Goal: Transaction & Acquisition: Book appointment/travel/reservation

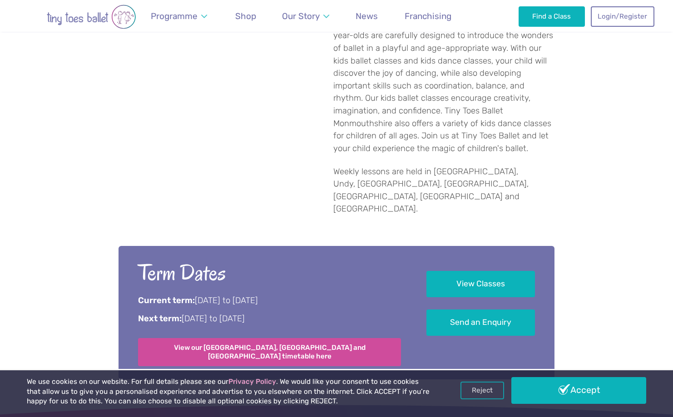
scroll to position [518, 0]
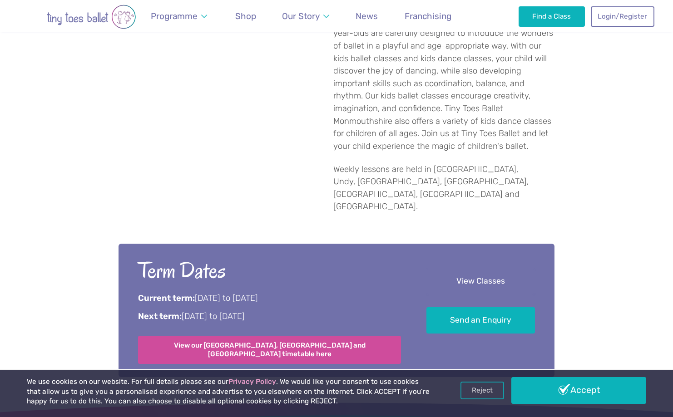
click at [480, 268] on link "View Classes" at bounding box center [480, 281] width 109 height 27
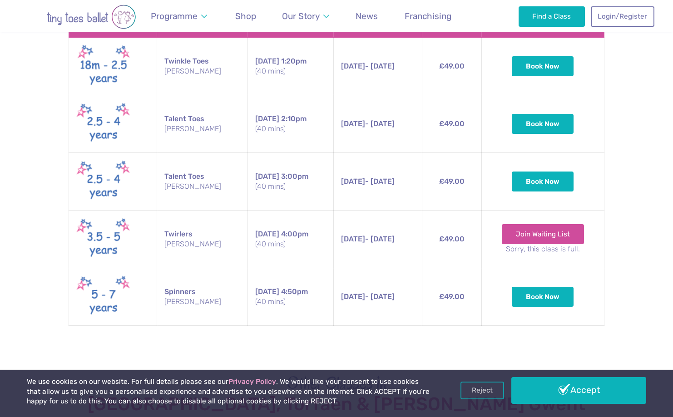
scroll to position [1522, 0]
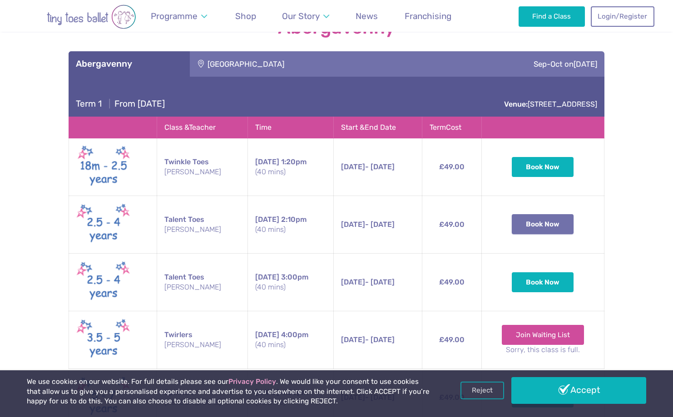
click at [535, 214] on button "Book Now" at bounding box center [543, 224] width 62 height 20
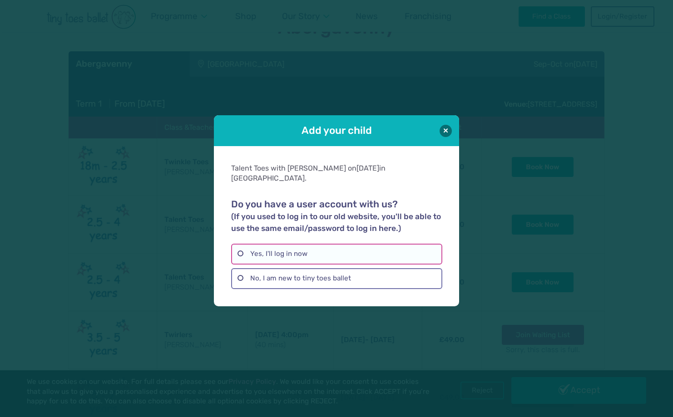
click at [288, 247] on label "Yes, I'll log in now" at bounding box center [336, 254] width 211 height 21
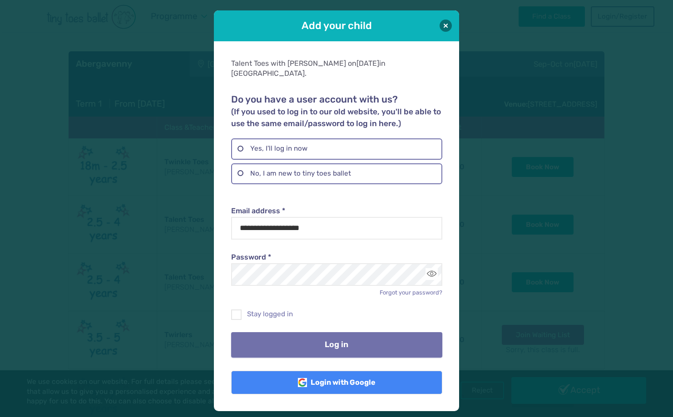
click at [286, 338] on button "Log in" at bounding box center [336, 344] width 211 height 25
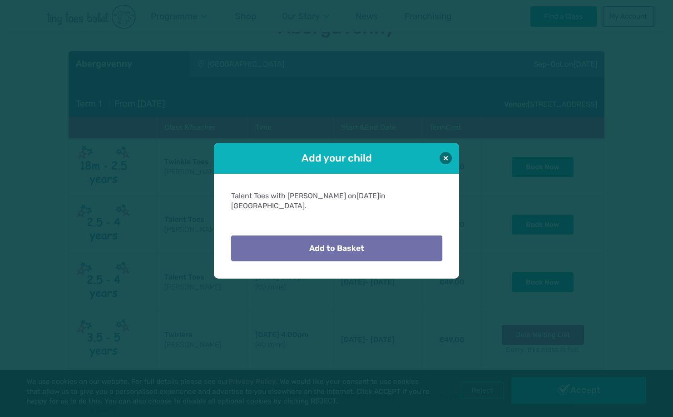
click at [317, 239] on button "Add to Basket" at bounding box center [336, 248] width 211 height 25
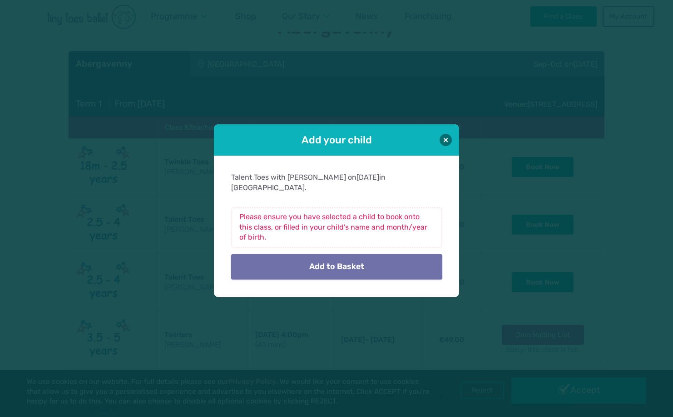
click at [320, 260] on button "Add to Basket" at bounding box center [336, 266] width 211 height 25
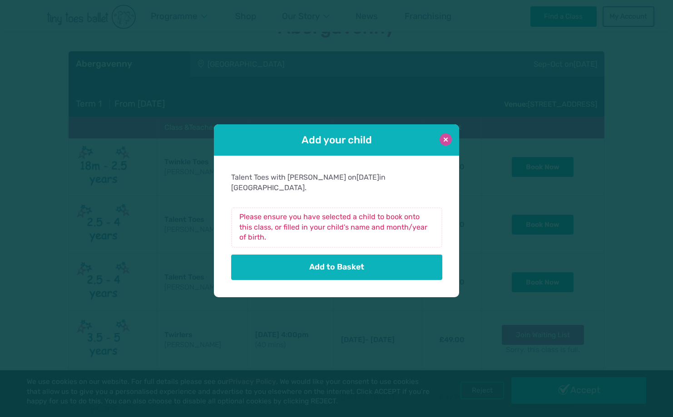
click at [449, 143] on button at bounding box center [446, 140] width 12 height 12
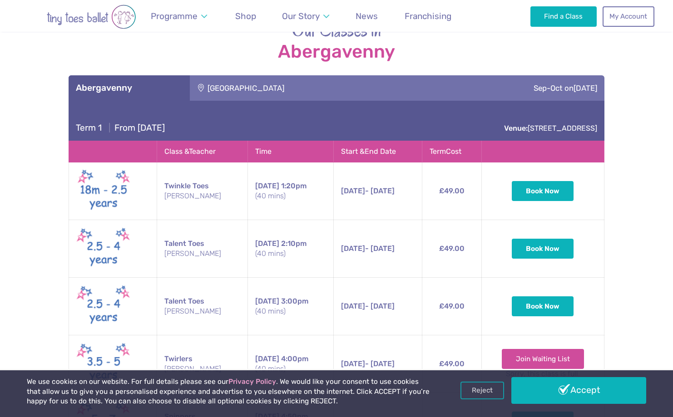
scroll to position [1543, 0]
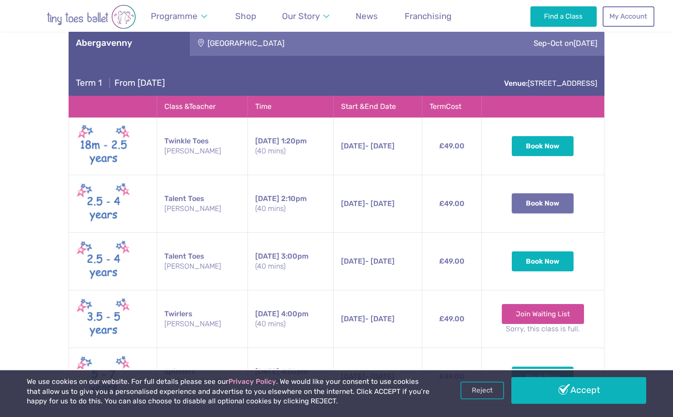
click at [530, 193] on button "Book Now" at bounding box center [543, 203] width 62 height 20
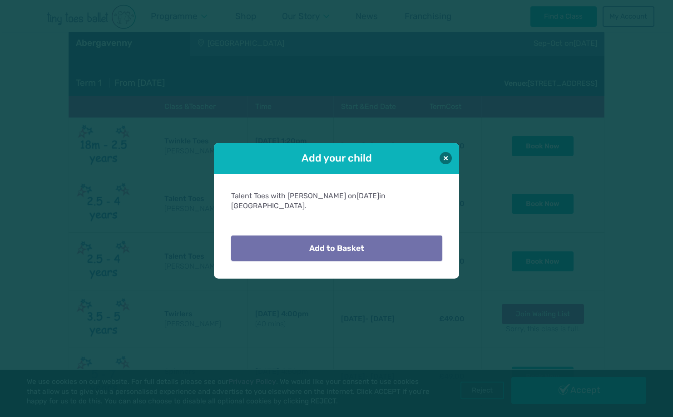
click at [373, 250] on button "Add to Basket" at bounding box center [336, 248] width 211 height 25
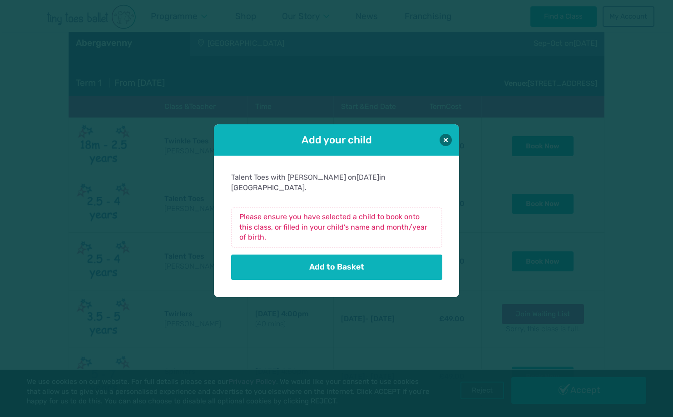
click at [353, 147] on h1 "Add your child" at bounding box center [336, 140] width 194 height 14
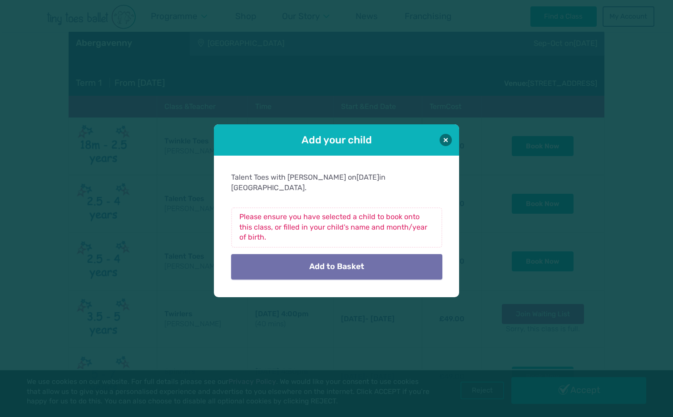
click at [325, 259] on button "Add to Basket" at bounding box center [336, 266] width 211 height 25
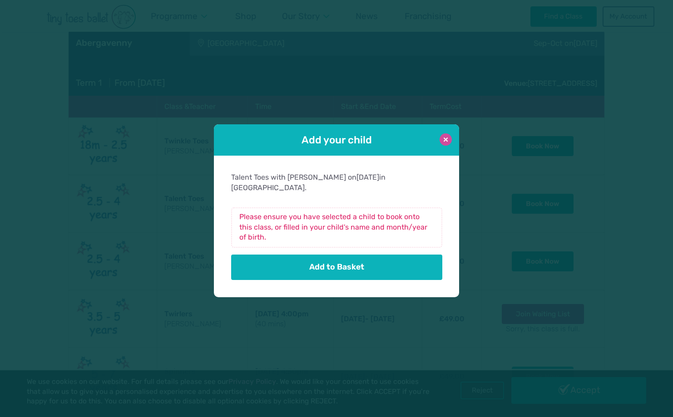
click at [446, 143] on button at bounding box center [446, 140] width 12 height 12
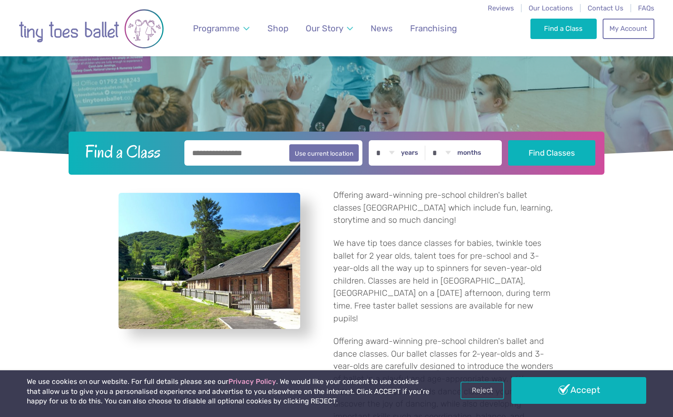
scroll to position [0, 0]
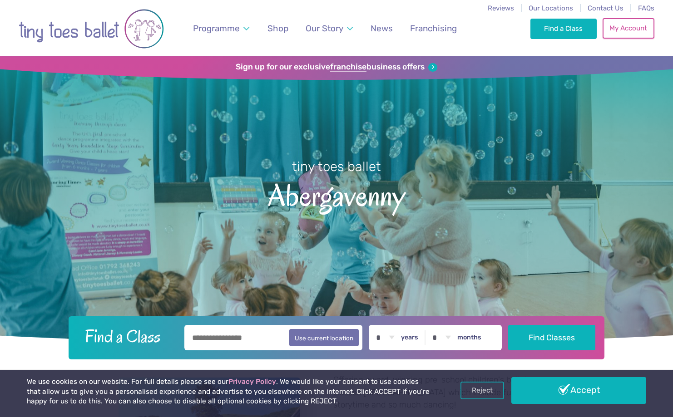
click at [616, 31] on link "My Account" at bounding box center [629, 28] width 52 height 20
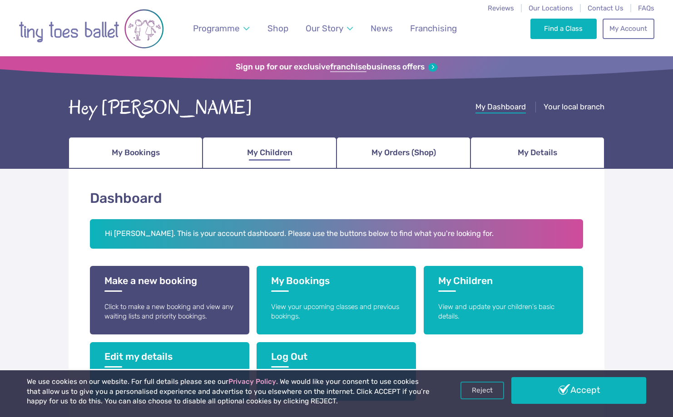
click at [253, 145] on span "My Children" at bounding box center [269, 153] width 45 height 16
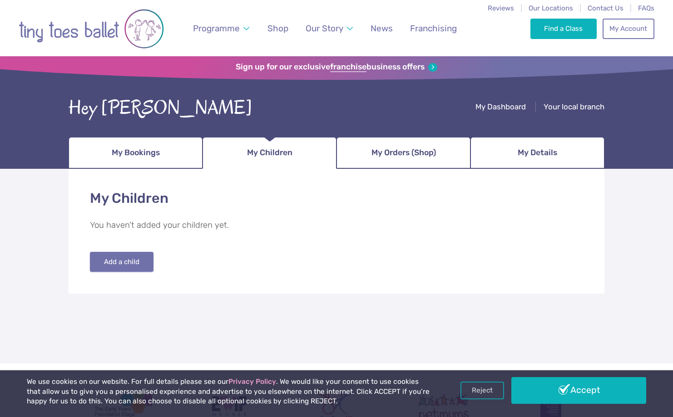
click at [125, 258] on button "Add a child" at bounding box center [122, 262] width 64 height 20
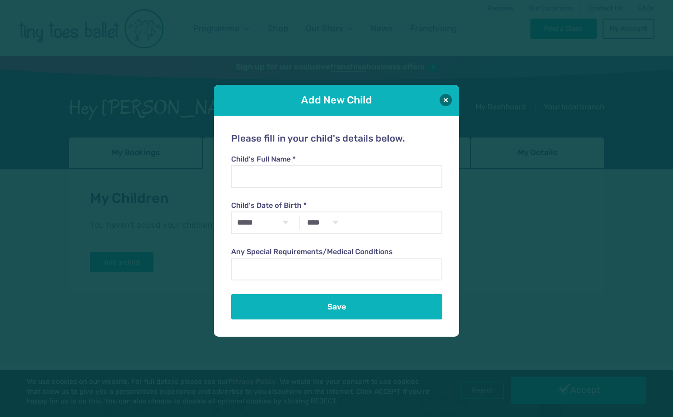
click at [302, 159] on label "Child's Full Name *" at bounding box center [336, 159] width 211 height 10
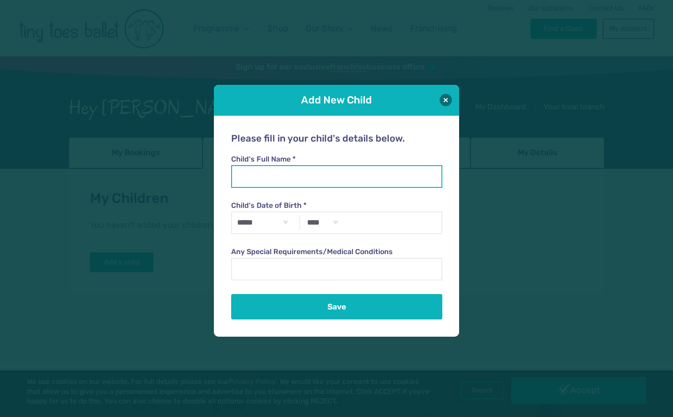
click at [302, 165] on input "Child's Full Name *" at bounding box center [336, 176] width 211 height 23
click at [291, 180] on input "Child's Full Name *" at bounding box center [336, 176] width 211 height 23
type input "**********"
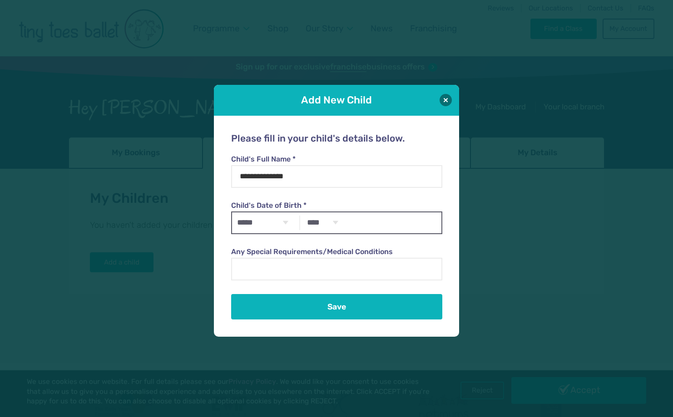
click at [274, 223] on select "***** ******* ******** ***** ***** *** **** **** ****** ********* ******* *****…" at bounding box center [262, 223] width 61 height 21
select select "*"
click at [232, 213] on select "***** ******* ******** ***** ***** *** **** **** ****** ********* ******* *****…" at bounding box center [262, 223] width 61 height 21
click at [326, 221] on select "**** **** **** **** **** **** **** **** **** **** **** **** **** **** **** ****…" at bounding box center [322, 223] width 40 height 21
select select "****"
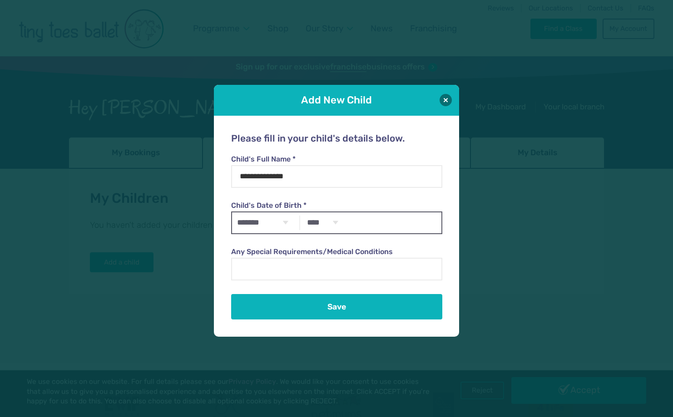
click at [302, 213] on select "**** **** **** **** **** **** **** **** **** **** **** **** **** **** **** ****…" at bounding box center [322, 223] width 40 height 21
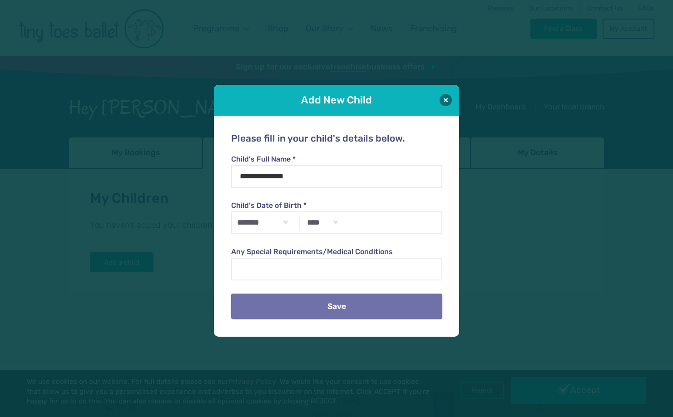
click at [315, 307] on button "Save" at bounding box center [336, 306] width 211 height 25
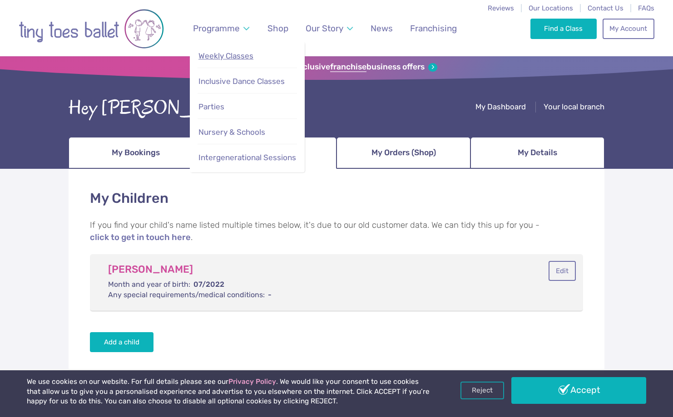
click at [236, 54] on span "Weekly Classes" at bounding box center [225, 55] width 55 height 9
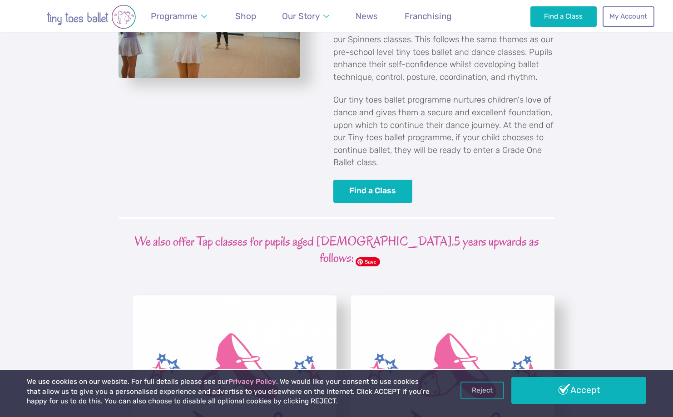
scroll to position [2016, 0]
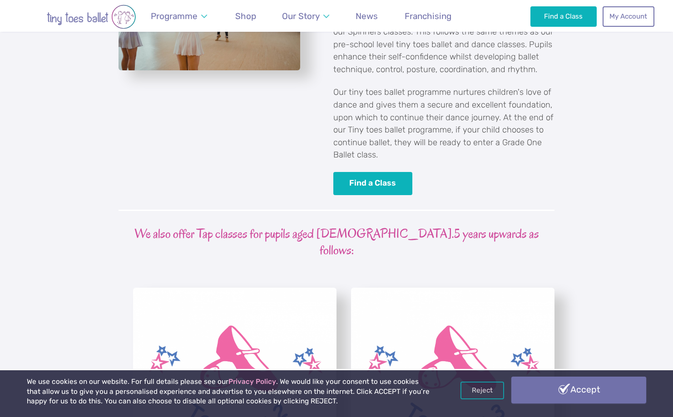
click at [578, 388] on link "Accept" at bounding box center [578, 390] width 135 height 26
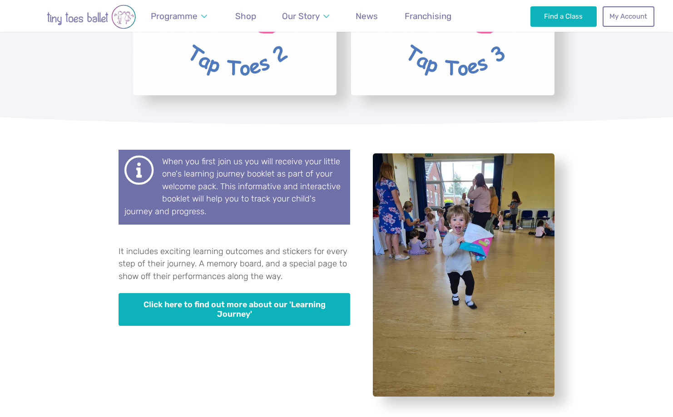
scroll to position [2376, 0]
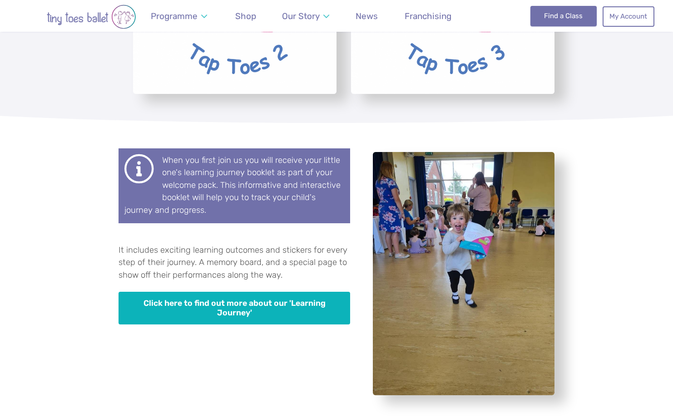
click at [543, 15] on link "Find a Class" at bounding box center [563, 16] width 67 height 20
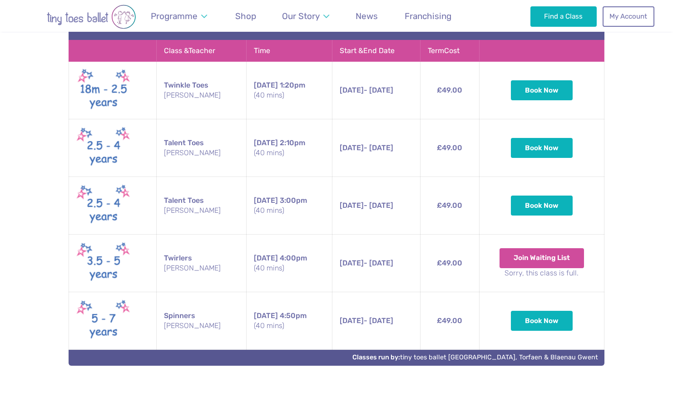
scroll to position [517, 0]
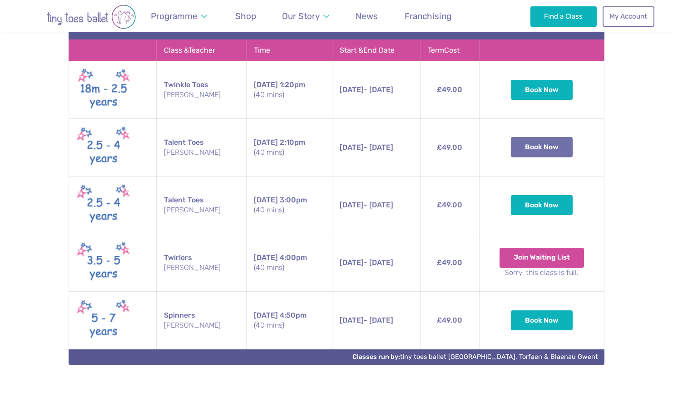
click at [544, 147] on button "Book Now" at bounding box center [542, 147] width 62 height 20
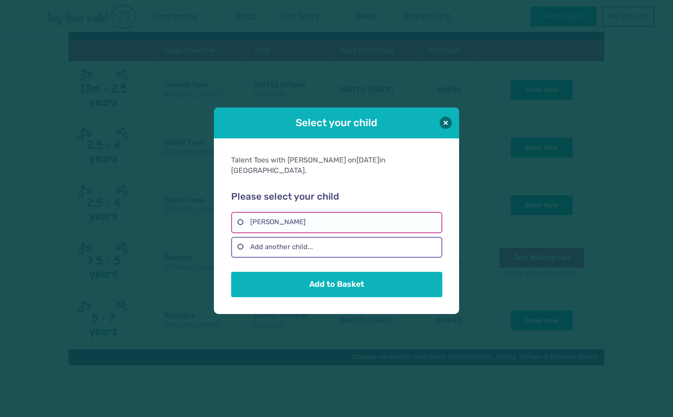
click at [315, 213] on label "[PERSON_NAME]" at bounding box center [336, 222] width 211 height 21
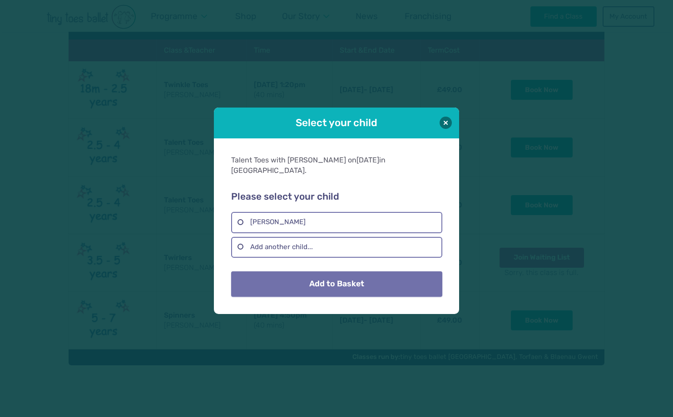
click at [320, 274] on button "Add to Basket" at bounding box center [336, 284] width 211 height 25
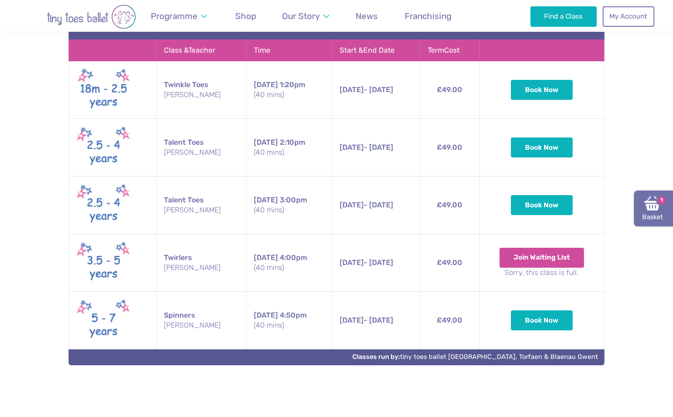
click at [645, 208] on img at bounding box center [652, 203] width 16 height 16
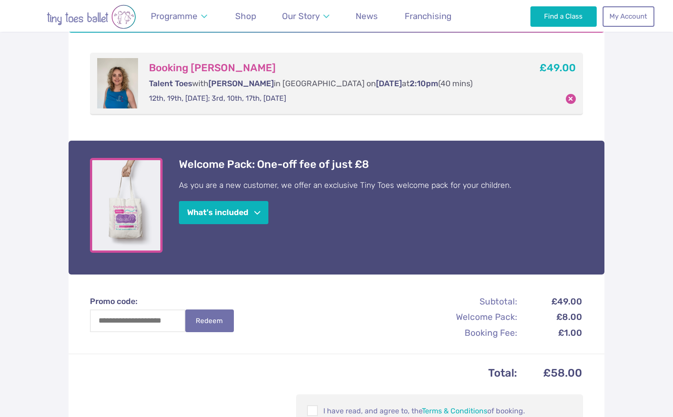
scroll to position [177, 0]
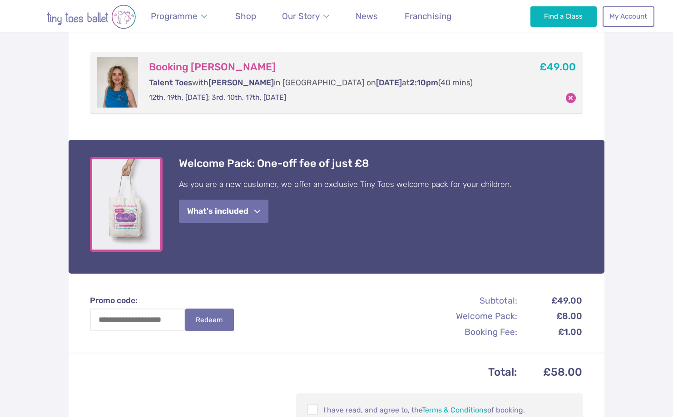
click at [241, 207] on button "What's included" at bounding box center [223, 211] width 89 height 23
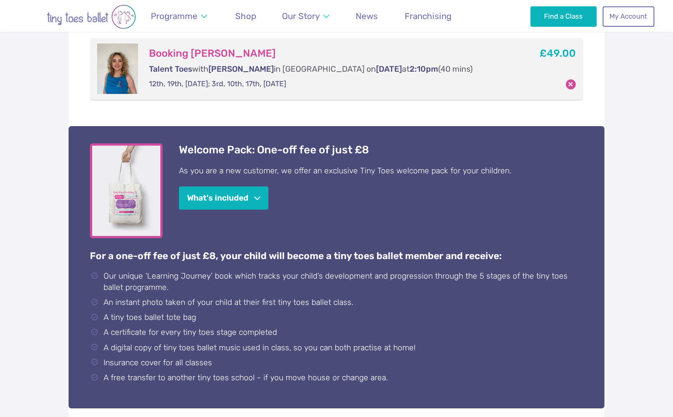
scroll to position [215, 0]
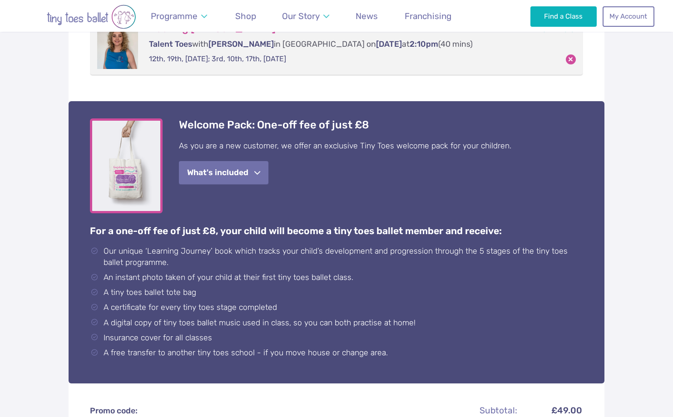
click at [264, 172] on button "What's included" at bounding box center [223, 172] width 89 height 23
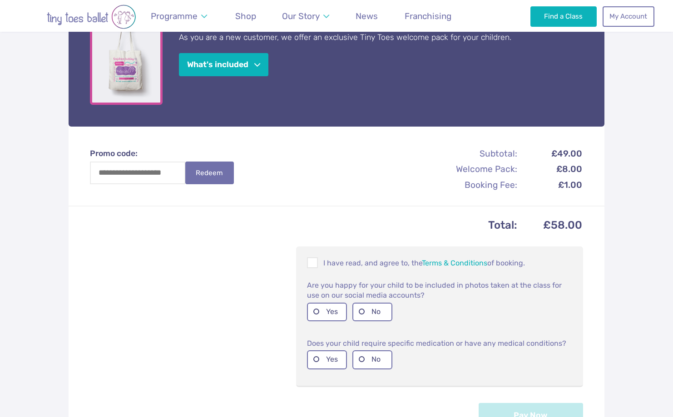
scroll to position [332, 0]
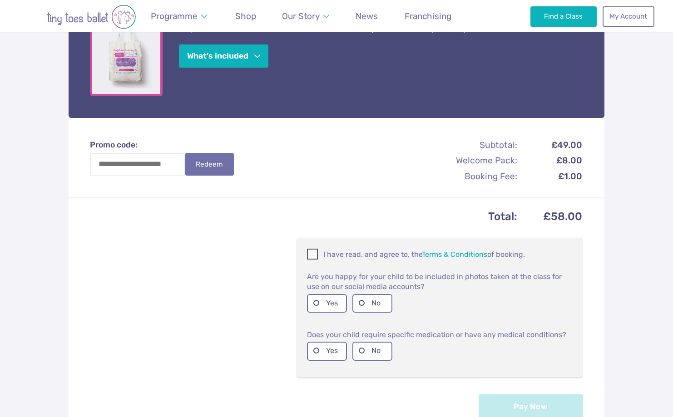
click at [310, 252] on span at bounding box center [313, 256] width 10 height 9
click at [361, 303] on label "No" at bounding box center [372, 303] width 40 height 19
click at [376, 351] on label "No" at bounding box center [372, 351] width 40 height 19
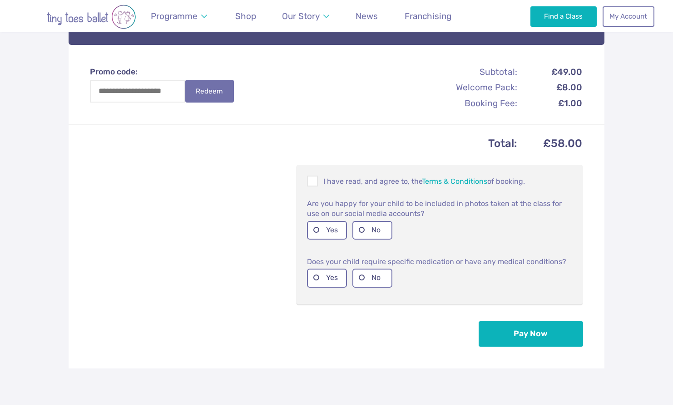
scroll to position [434, 0]
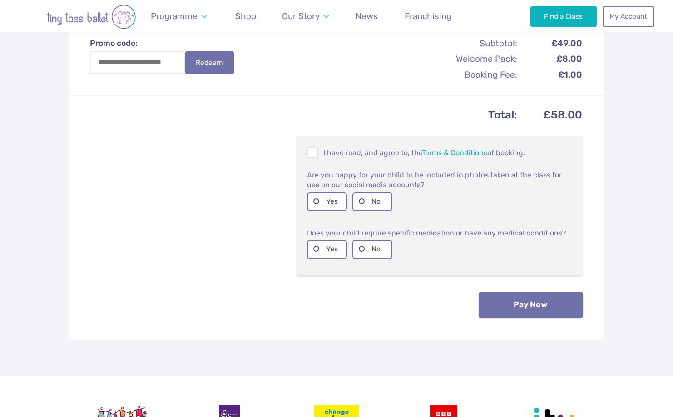
click at [559, 311] on button "Pay Now" at bounding box center [531, 304] width 104 height 25
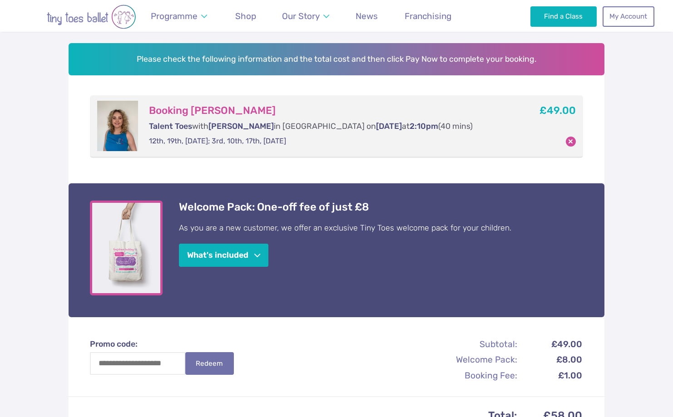
scroll to position [132, 0]
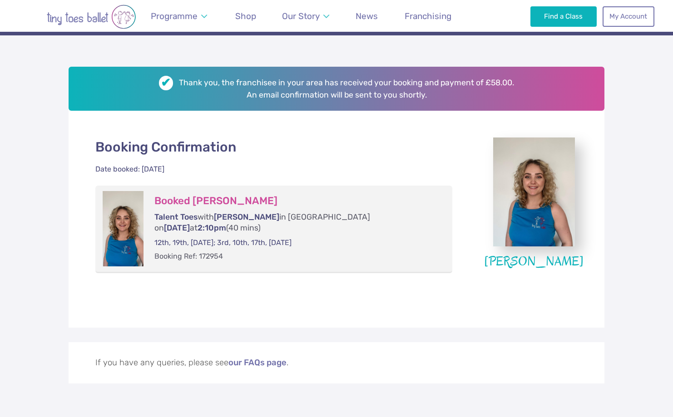
scroll to position [120, 0]
